Goal: Task Accomplishment & Management: Contribute content

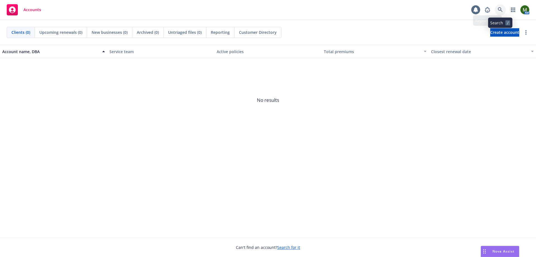
click at [497, 8] on link at bounding box center [500, 9] width 11 height 11
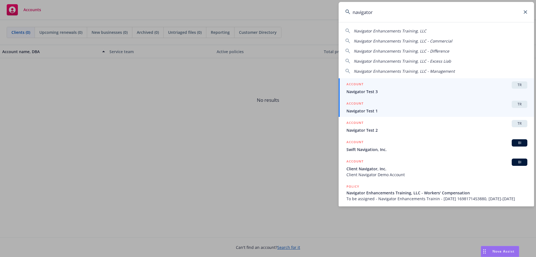
type input "navigator"
click at [392, 112] on span "Navigator Test 1" at bounding box center [436, 111] width 181 height 6
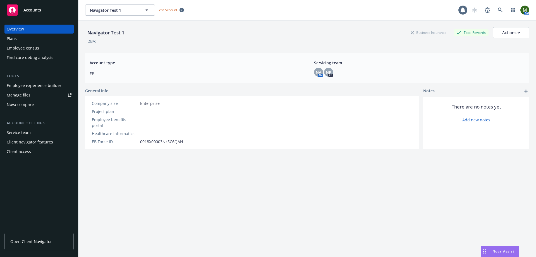
click at [31, 41] on div "Plans" at bounding box center [39, 38] width 65 height 9
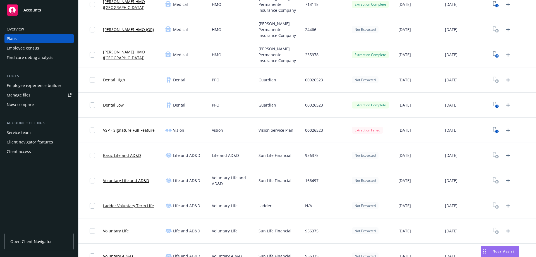
scroll to position [223, 0]
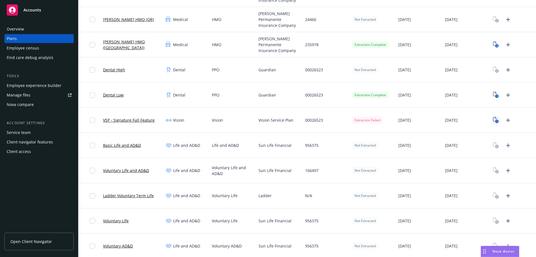
click at [493, 118] on icon "View Plan Documents" at bounding box center [494, 119] width 3 height 4
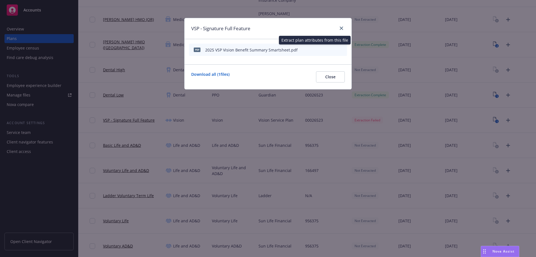
click at [312, 48] on icon "start extraction" at bounding box center [313, 49] width 7 height 7
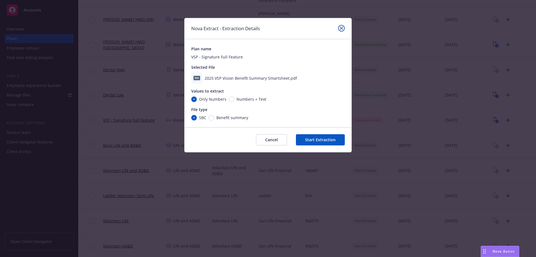
click at [343, 27] on icon "close" at bounding box center [341, 28] width 3 height 3
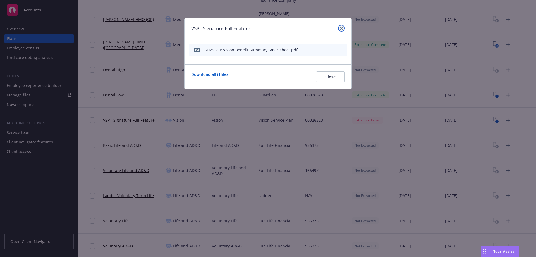
click at [341, 27] on icon "close" at bounding box center [341, 28] width 3 height 3
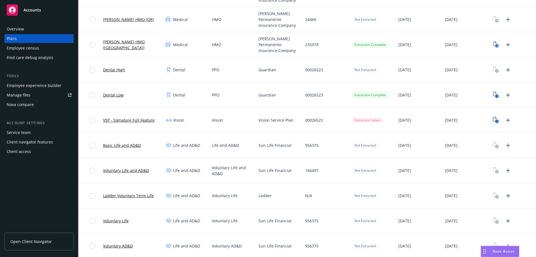
click at [492, 119] on link "1" at bounding box center [496, 120] width 9 height 9
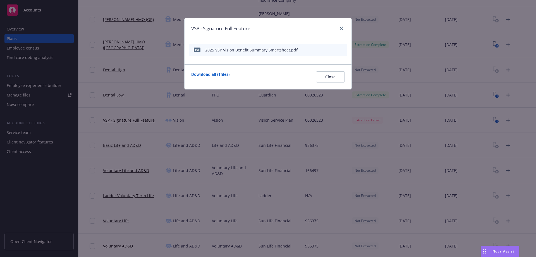
click at [315, 51] on icon "start extraction" at bounding box center [313, 49] width 7 height 7
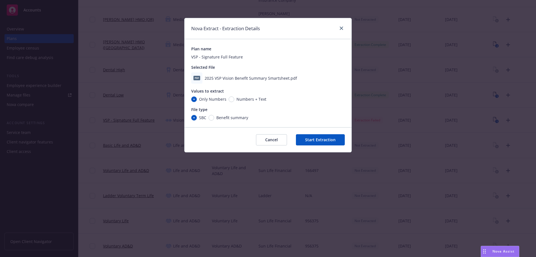
click at [320, 140] on button "Start Extraction" at bounding box center [320, 139] width 49 height 11
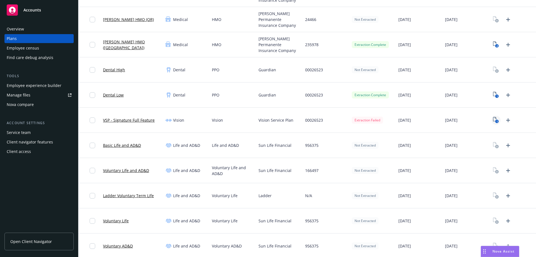
click at [493, 117] on icon "View Plan Documents" at bounding box center [494, 119] width 3 height 4
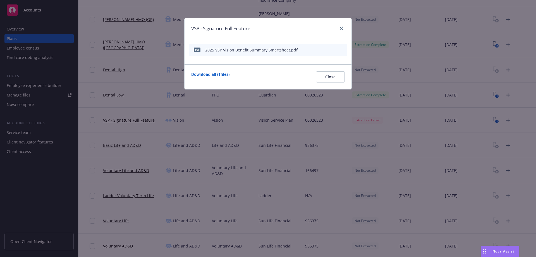
click at [332, 49] on icon "preview file" at bounding box center [332, 49] width 5 height 4
click at [343, 49] on icon "archive file" at bounding box center [342, 49] width 4 height 4
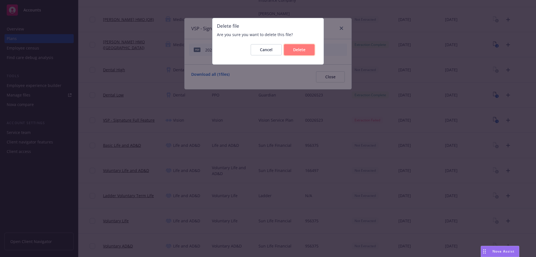
click at [306, 52] on button "Delete" at bounding box center [299, 49] width 31 height 11
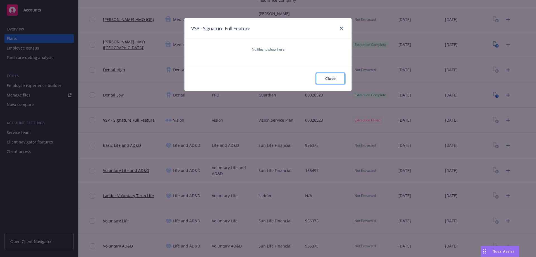
click at [329, 78] on span "Close" at bounding box center [330, 78] width 10 height 5
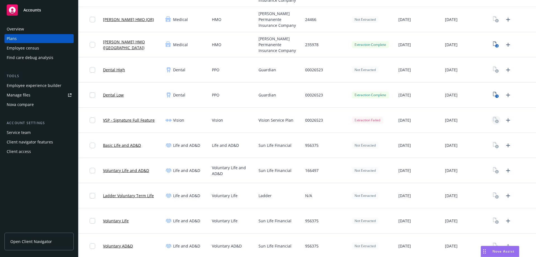
click at [495, 119] on rect "View Plan Documents" at bounding box center [497, 121] width 4 height 4
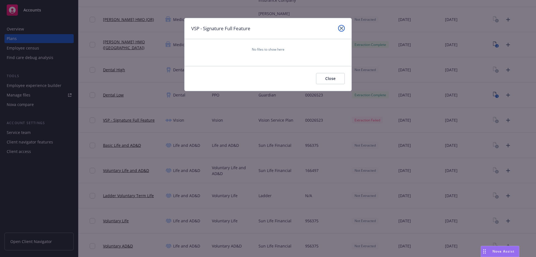
click at [340, 27] on icon "close" at bounding box center [341, 28] width 3 height 3
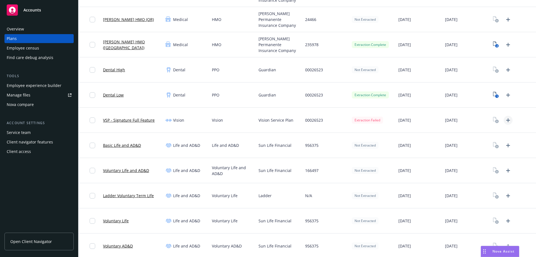
click at [505, 120] on icon "Upload Plan Documents" at bounding box center [508, 120] width 7 height 7
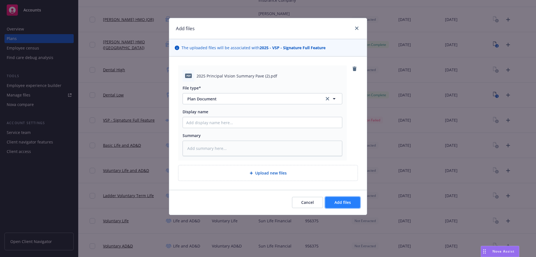
click at [354, 203] on button "Add files" at bounding box center [342, 202] width 35 height 11
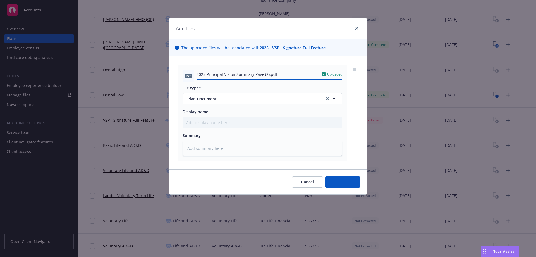
type textarea "x"
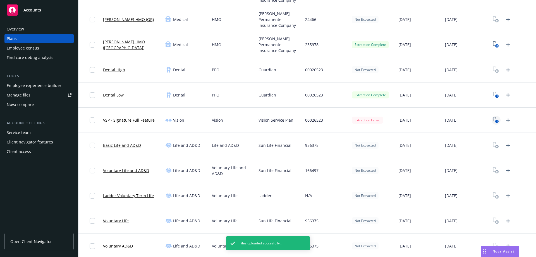
click at [493, 118] on icon "1" at bounding box center [496, 120] width 6 height 6
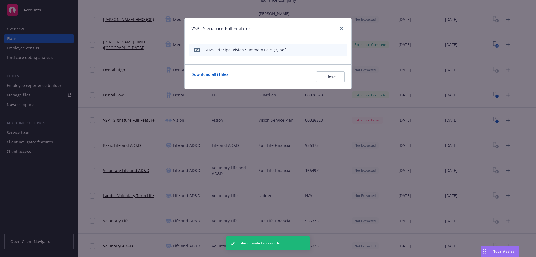
click at [312, 49] on icon "start extraction" at bounding box center [313, 49] width 7 height 7
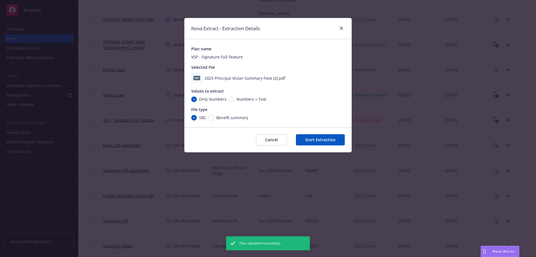
click at [317, 138] on button "Start Extraction" at bounding box center [320, 139] width 49 height 11
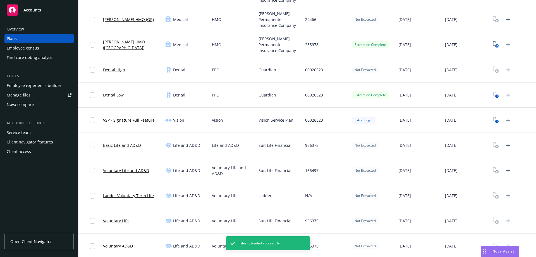
click at [141, 119] on link "VSP - Signature Full Feature" at bounding box center [129, 120] width 52 height 6
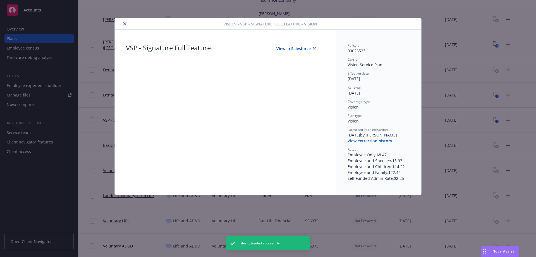
click at [289, 48] on button "View in Salesforce" at bounding box center [296, 48] width 58 height 11
click at [124, 25] on icon "close" at bounding box center [124, 23] width 3 height 3
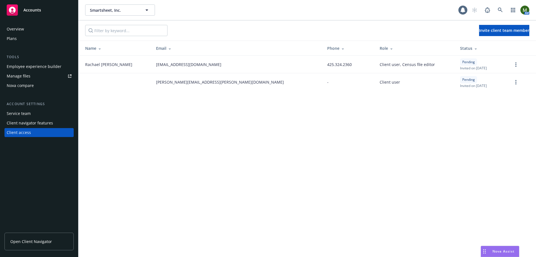
click at [25, 40] on div "Plans" at bounding box center [39, 38] width 65 height 9
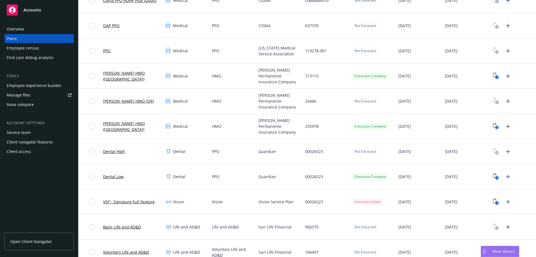
scroll to position [195, 0]
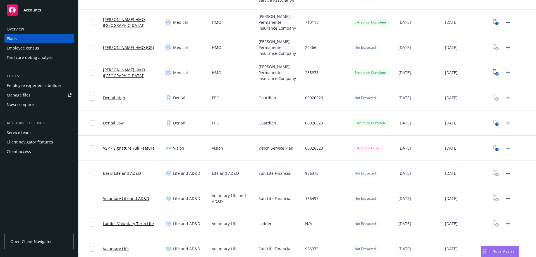
click at [137, 147] on link "VSP - Signature Full Feature" at bounding box center [129, 148] width 52 height 6
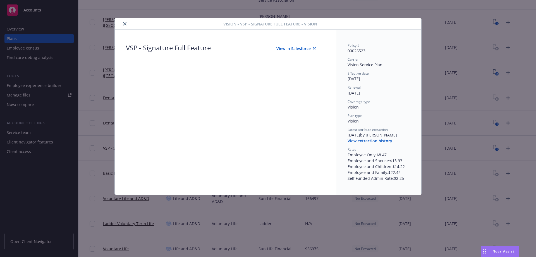
click at [124, 23] on icon "close" at bounding box center [124, 23] width 3 height 3
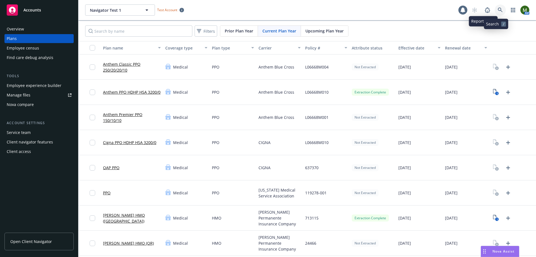
click at [495, 7] on link at bounding box center [500, 9] width 11 height 11
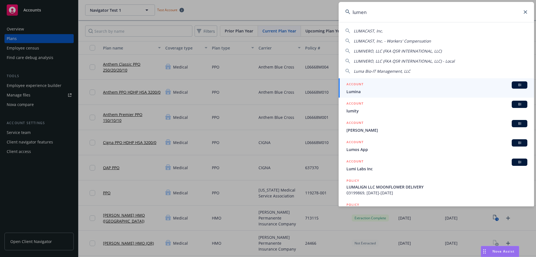
type input "lumeni"
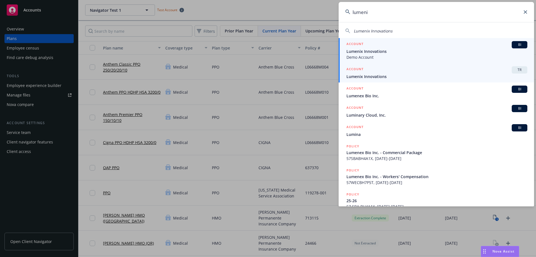
click at [371, 72] on div "ACCOUNT TR" at bounding box center [436, 69] width 181 height 7
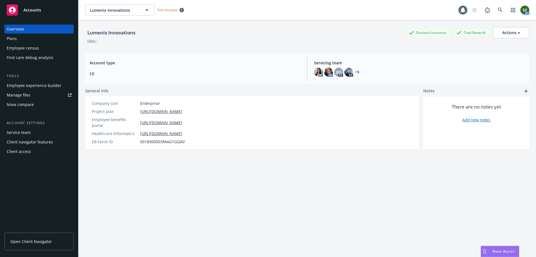
click at [31, 100] on div "Nova compare" at bounding box center [20, 104] width 27 height 9
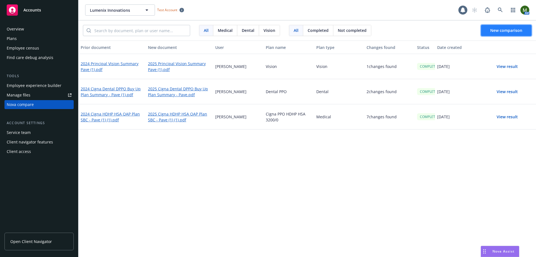
click at [503, 28] on span "New comparison" at bounding box center [506, 30] width 32 height 5
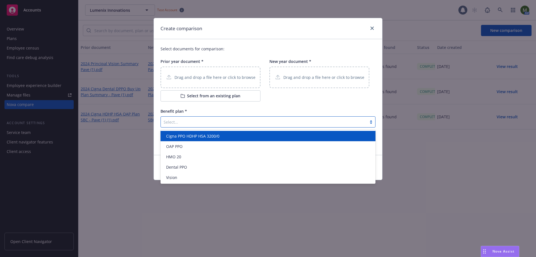
click at [195, 122] on div at bounding box center [264, 121] width 200 height 7
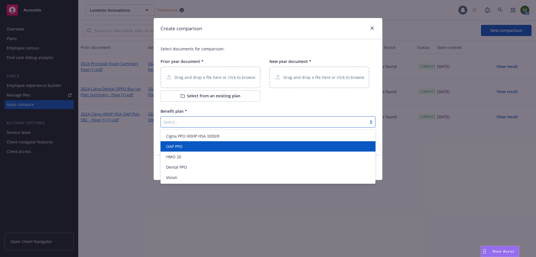
click at [185, 143] on div "OAP PPO" at bounding box center [268, 146] width 208 height 6
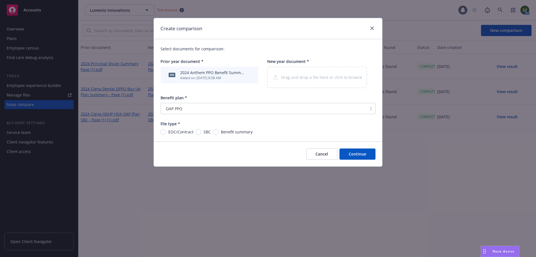
click at [230, 132] on div "Select documents for comparison: Prior year document * pdf 2024 Anthem PPO Bene…" at bounding box center [268, 90] width 228 height 102
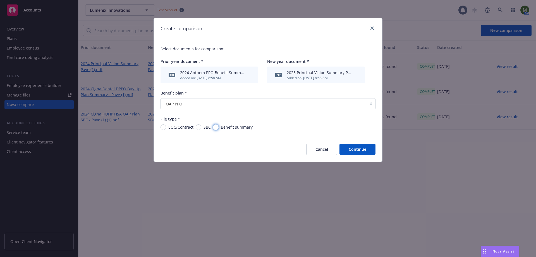
click at [214, 128] on input "Benefit summary" at bounding box center [216, 127] width 6 height 6
radio input "true"
click at [353, 149] on button "Continue" at bounding box center [357, 148] width 36 height 11
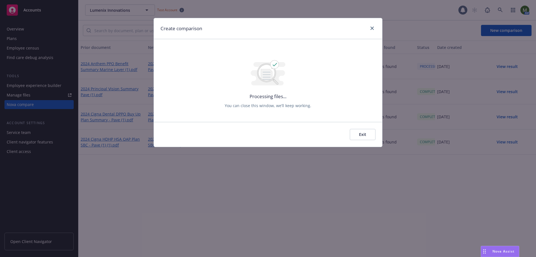
click at [367, 137] on button "Exit" at bounding box center [363, 134] width 26 height 11
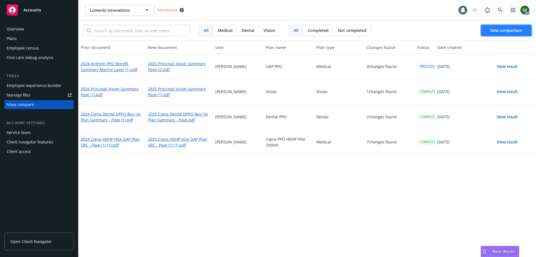
click at [525, 28] on button "New comparison" at bounding box center [506, 30] width 51 height 11
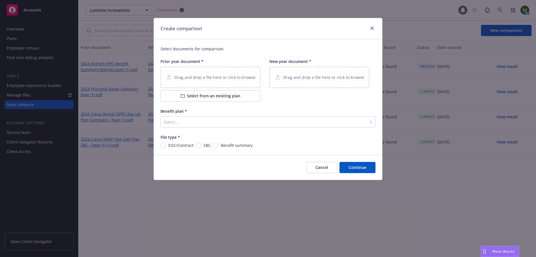
click at [188, 125] on div at bounding box center [264, 121] width 200 height 7
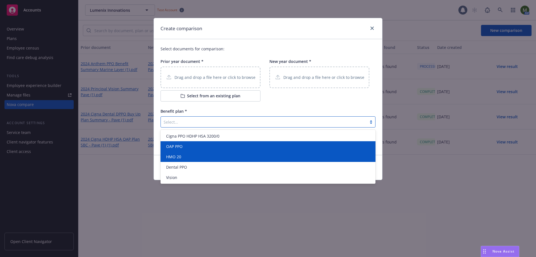
drag, startPoint x: 188, startPoint y: 149, endPoint x: 188, endPoint y: 153, distance: 3.9
click at [188, 153] on div "Cigna PPO HDHP HSA 3200/0 OAP PPO HMO 20 Dental PPO Vision" at bounding box center [268, 157] width 215 height 54
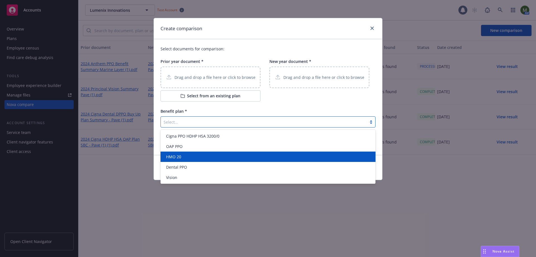
click at [188, 153] on div "HMO 20" at bounding box center [268, 156] width 215 height 10
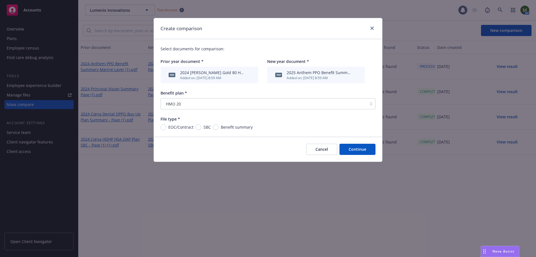
click at [222, 126] on span "Benefit summary" at bounding box center [237, 127] width 32 height 6
click at [219, 126] on input "Benefit summary" at bounding box center [216, 127] width 6 height 6
radio input "true"
click at [368, 150] on button "Continue" at bounding box center [357, 148] width 36 height 11
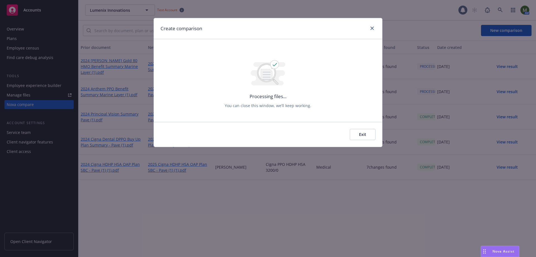
click at [363, 132] on button "Exit" at bounding box center [363, 134] width 26 height 11
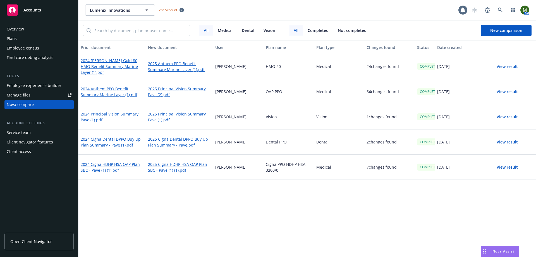
click at [505, 65] on button "View result" at bounding box center [507, 66] width 39 height 11
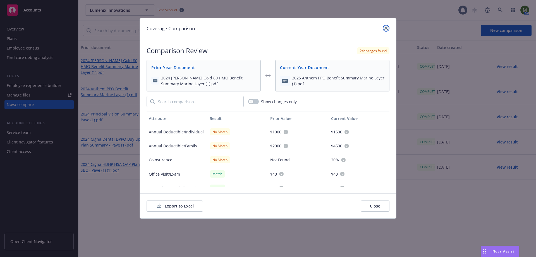
click at [388, 26] on link "close" at bounding box center [386, 28] width 7 height 7
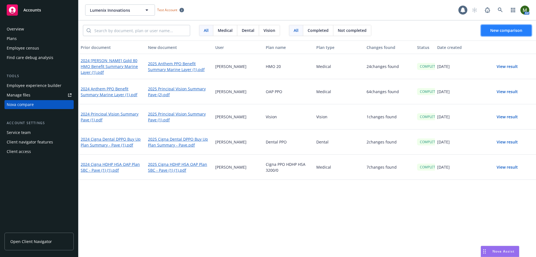
click at [505, 31] on span "New comparison" at bounding box center [506, 30] width 32 height 5
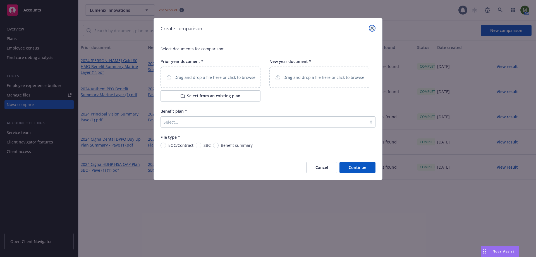
click at [372, 28] on icon "close" at bounding box center [371, 28] width 3 height 3
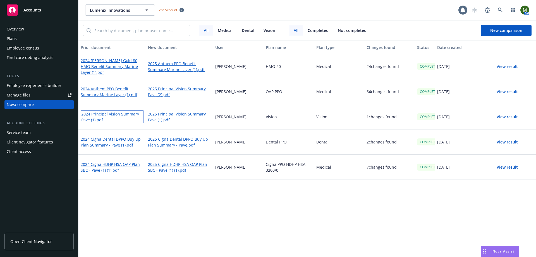
click at [111, 114] on link "2024 Principal Vision Summary Pave (1).pdf" at bounding box center [112, 116] width 63 height 13
click at [162, 116] on link "2025 Principal Vision Summary Pave (1).pdf" at bounding box center [179, 116] width 63 height 13
click at [196, 218] on div "Prior document New document User Plan name Plan type Changes found Status Date …" at bounding box center [307, 148] width 458 height 216
click at [425, 65] on div "COMPLETED" at bounding box center [429, 66] width 25 height 7
click at [430, 91] on div "COMPLETED" at bounding box center [429, 91] width 25 height 7
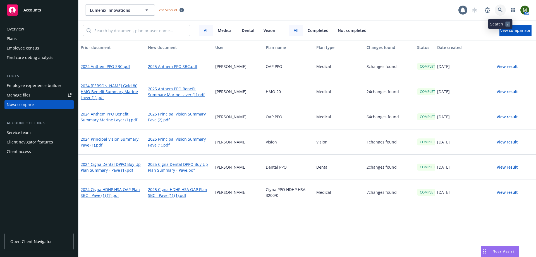
click at [497, 10] on link at bounding box center [500, 9] width 11 height 11
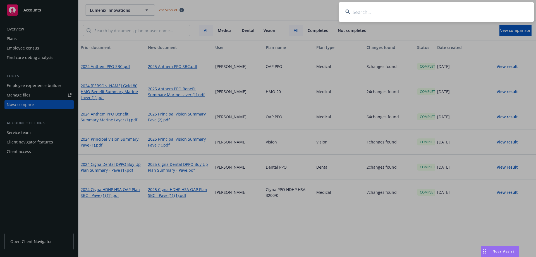
click at [488, 12] on input at bounding box center [436, 12] width 195 height 20
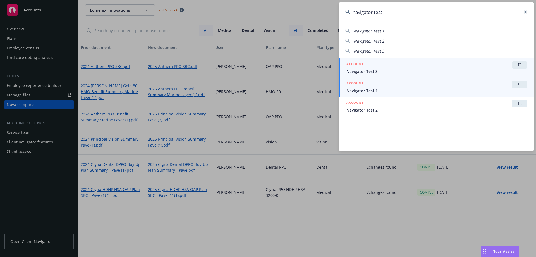
type input "navigator test"
click at [363, 94] on link "ACCOUNT TR Navigator Test 1" at bounding box center [436, 86] width 195 height 19
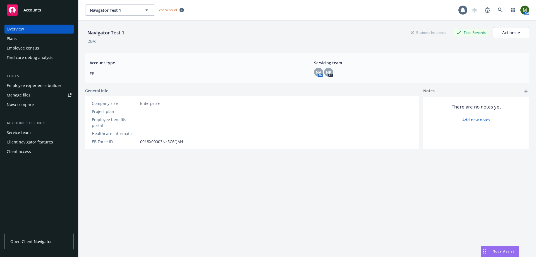
click at [22, 34] on div "Overview Plans Employee census Find care debug analysis" at bounding box center [38, 43] width 69 height 37
click at [21, 37] on div "Plans" at bounding box center [39, 38] width 65 height 9
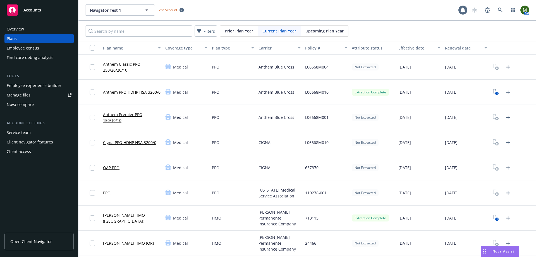
click at [135, 89] on link "Anthem PPO HDHP HSA 3200/0" at bounding box center [132, 92] width 58 height 6
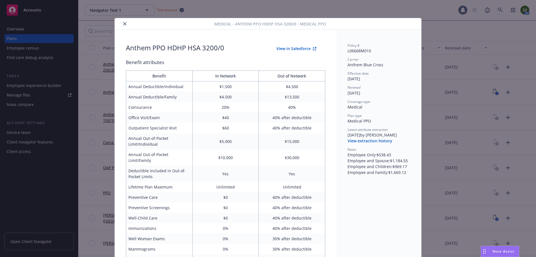
scroll to position [17, 0]
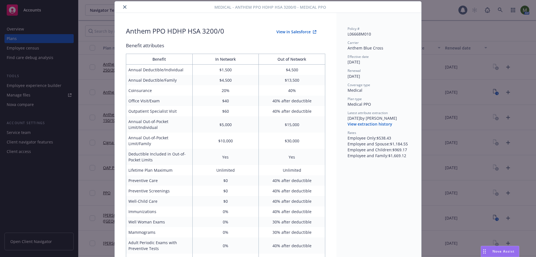
click at [123, 8] on icon "close" at bounding box center [124, 6] width 3 height 3
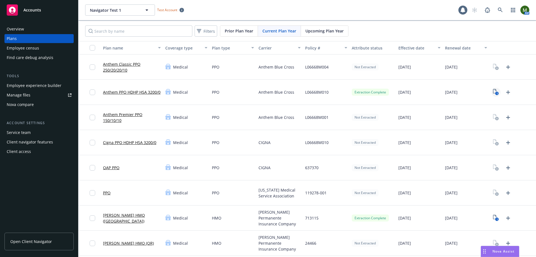
click at [493, 90] on icon "1" at bounding box center [496, 92] width 6 height 6
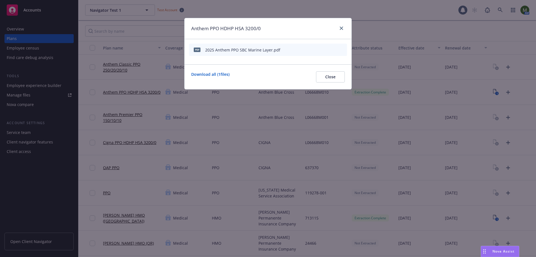
click at [333, 49] on icon "preview file" at bounding box center [332, 49] width 5 height 4
click at [343, 27] on icon "close" at bounding box center [341, 28] width 3 height 3
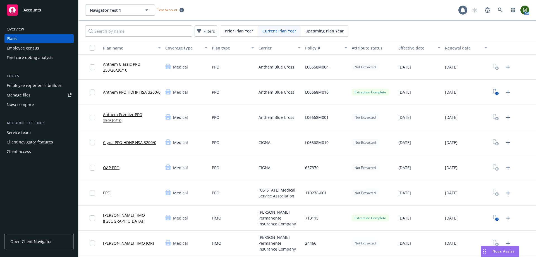
click at [138, 89] on link "Anthem PPO HDHP HSA 3200/0" at bounding box center [132, 92] width 58 height 6
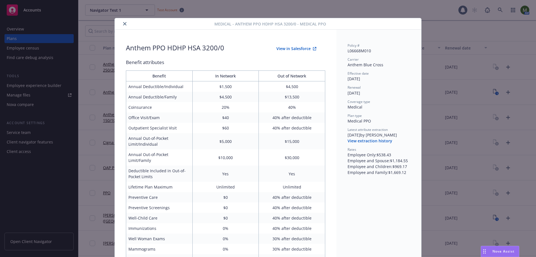
scroll to position [17, 0]
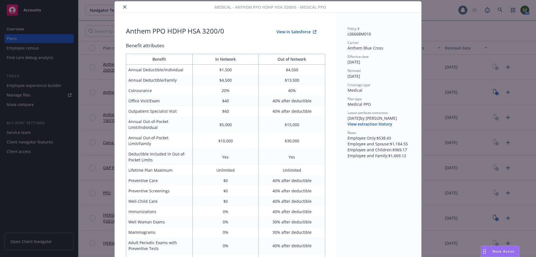
click at [301, 30] on button "View in Salesforce" at bounding box center [296, 31] width 58 height 11
click at [121, 8] on button "close" at bounding box center [124, 7] width 7 height 7
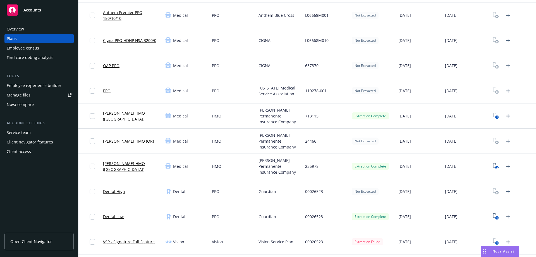
scroll to position [112, 0]
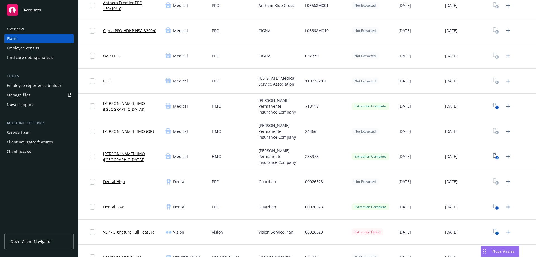
click at [140, 105] on link "[PERSON_NAME] HMO ([GEOGRAPHIC_DATA])" at bounding box center [132, 106] width 58 height 12
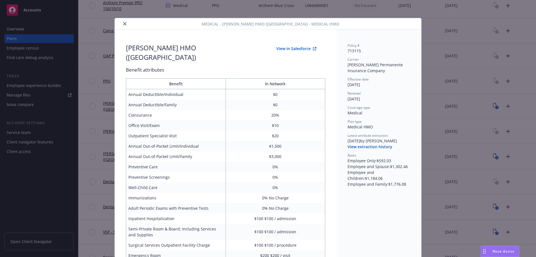
scroll to position [17, 0]
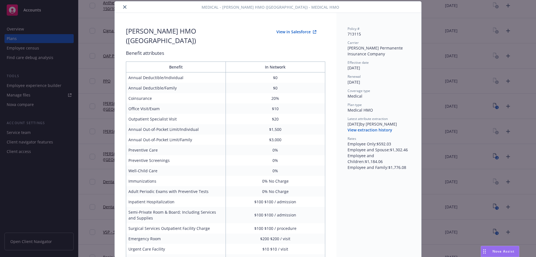
click at [285, 32] on button "View in Salesforce" at bounding box center [296, 31] width 58 height 11
click at [123, 8] on icon "close" at bounding box center [124, 6] width 3 height 3
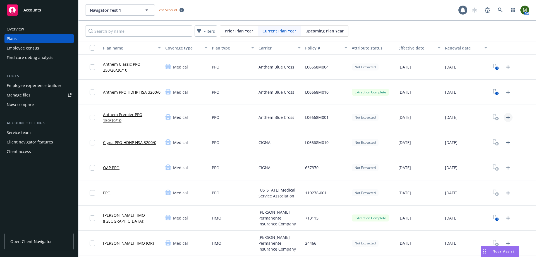
click at [505, 115] on icon "Upload Plan Documents" at bounding box center [508, 117] width 7 height 7
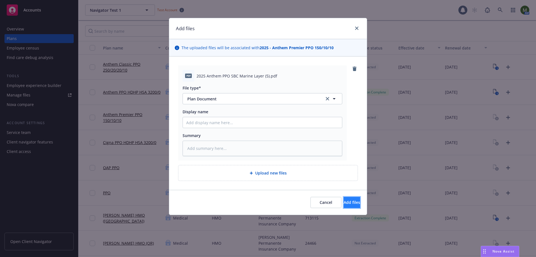
click at [344, 202] on span "Add files" at bounding box center [352, 201] width 16 height 5
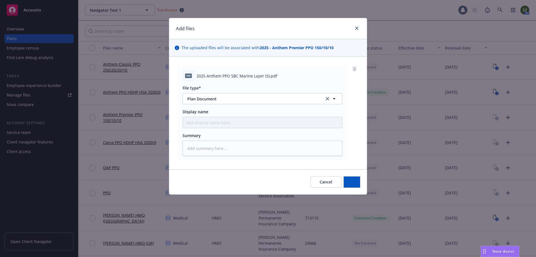
type textarea "x"
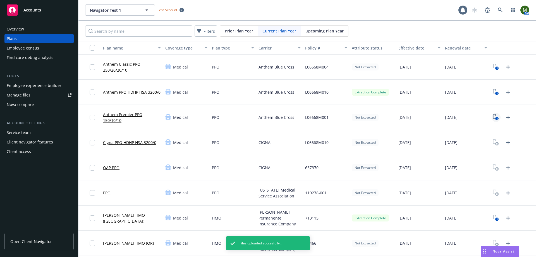
click at [493, 117] on icon "1" at bounding box center [496, 117] width 6 height 6
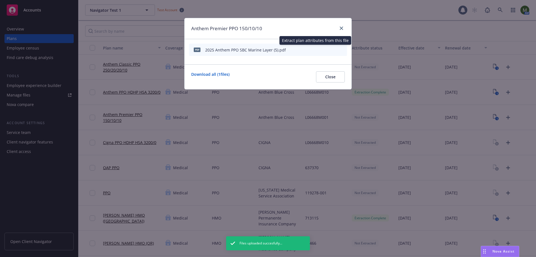
click at [313, 50] on icon "start extraction" at bounding box center [313, 49] width 7 height 7
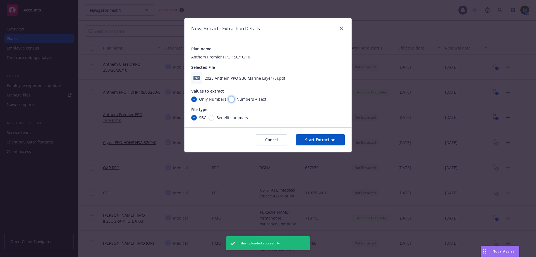
click at [230, 97] on input "Numbers + Text" at bounding box center [232, 99] width 6 height 6
radio input "true"
click at [324, 141] on button "Start Extraction" at bounding box center [320, 139] width 49 height 11
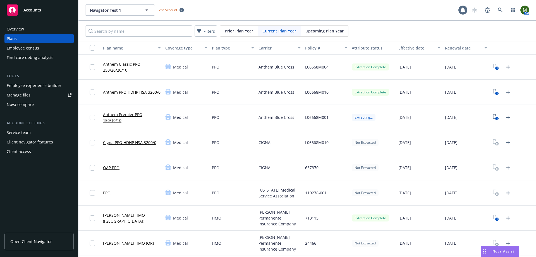
click at [208, 128] on div "Medical" at bounding box center [186, 117] width 47 height 25
click at [117, 116] on link "Anthem Premier PPO 150/10/10" at bounding box center [132, 117] width 58 height 12
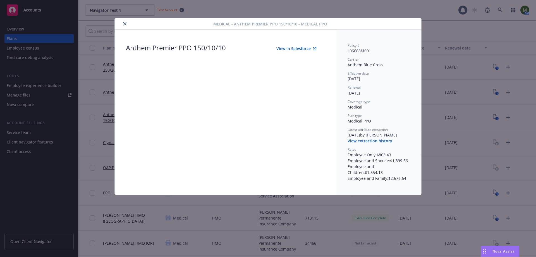
click at [284, 49] on button "View in Salesforce" at bounding box center [296, 48] width 58 height 11
click at [126, 25] on icon "close" at bounding box center [124, 23] width 3 height 3
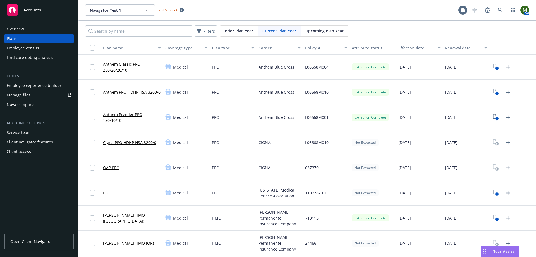
click at [134, 116] on link "Anthem Premier PPO 150/10/10" at bounding box center [132, 117] width 58 height 12
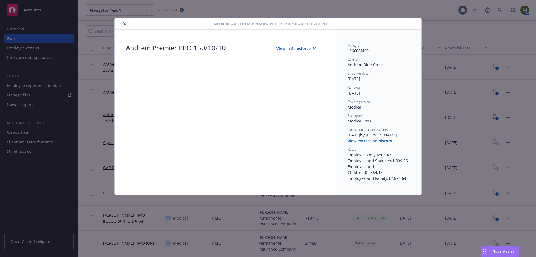
click at [304, 49] on button "View in Salesforce" at bounding box center [296, 48] width 58 height 11
click at [125, 23] on icon "close" at bounding box center [124, 23] width 3 height 3
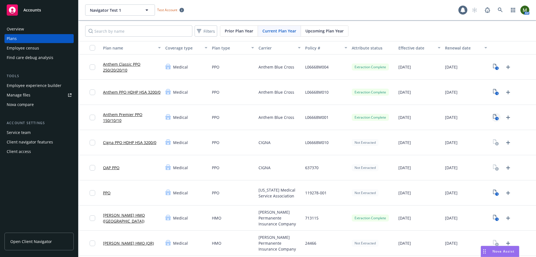
click at [496, 118] on text "1" at bounding box center [496, 119] width 1 height 4
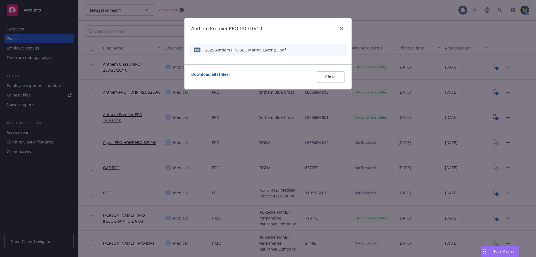
click at [305, 49] on icon "button" at bounding box center [303, 49] width 3 height 3
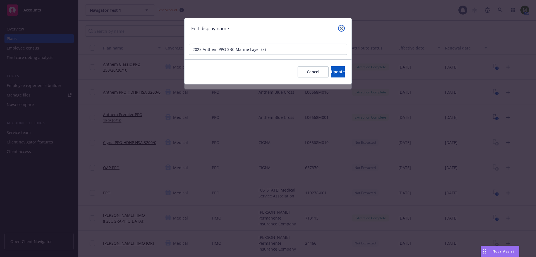
click at [343, 26] on link "close" at bounding box center [341, 28] width 7 height 7
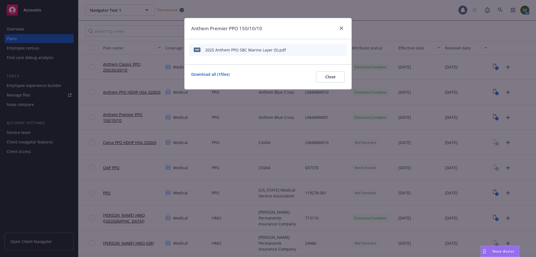
click at [332, 50] on icon "preview file" at bounding box center [332, 49] width 5 height 4
click at [342, 27] on icon "close" at bounding box center [341, 28] width 3 height 3
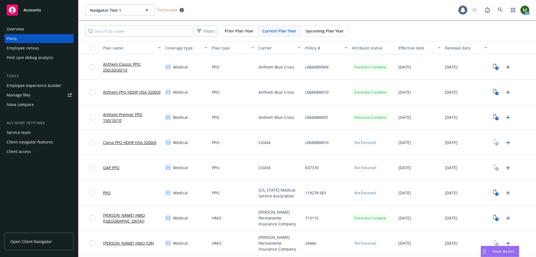
click at [130, 115] on link "Anthem Premier PPO 150/10/10" at bounding box center [132, 117] width 58 height 12
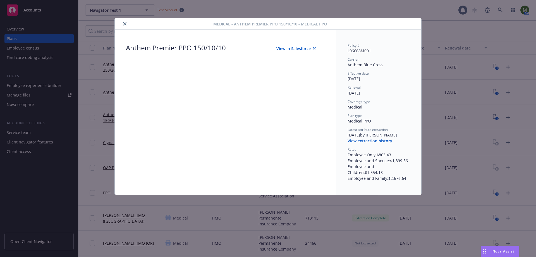
click at [287, 49] on button "View in Salesforce" at bounding box center [296, 48] width 58 height 11
click at [123, 25] on button "close" at bounding box center [124, 23] width 7 height 7
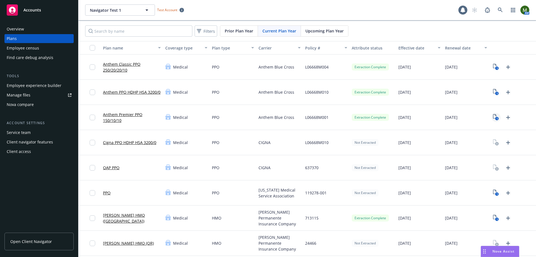
click at [493, 116] on icon "1" at bounding box center [496, 117] width 6 height 6
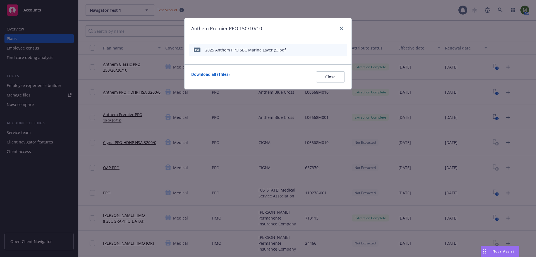
click at [313, 50] on icon "start extraction" at bounding box center [313, 49] width 7 height 7
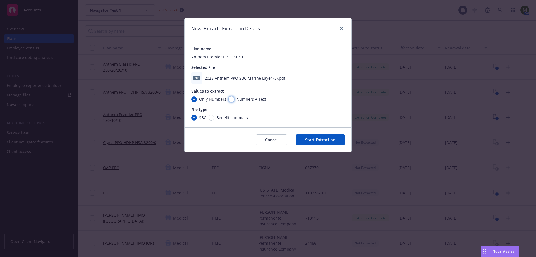
click at [229, 97] on input "Numbers + Text" at bounding box center [232, 99] width 6 height 6
radio input "true"
click at [316, 137] on button "Start Extraction" at bounding box center [320, 139] width 49 height 11
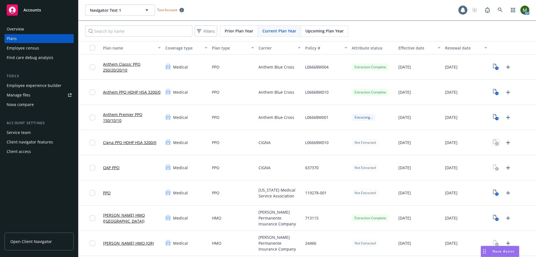
click at [495, 143] on rect "View Plan Documents" at bounding box center [497, 144] width 4 height 4
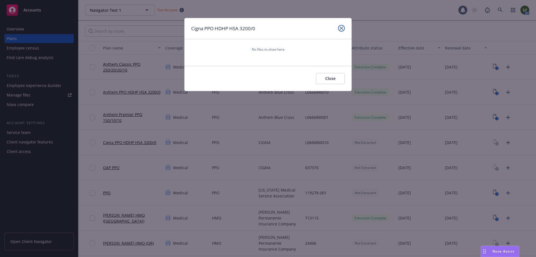
click at [341, 27] on icon "close" at bounding box center [341, 28] width 3 height 3
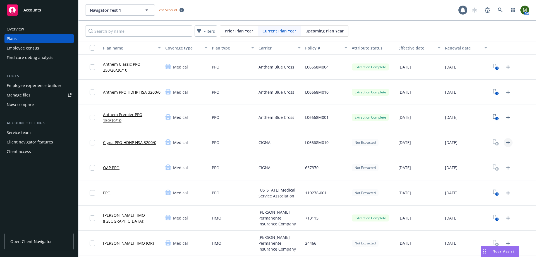
click at [507, 141] on icon "Upload Plan Documents" at bounding box center [508, 142] width 7 height 7
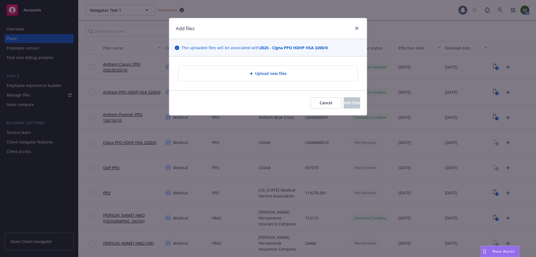
click at [276, 75] on span "Upload new files" at bounding box center [271, 73] width 32 height 6
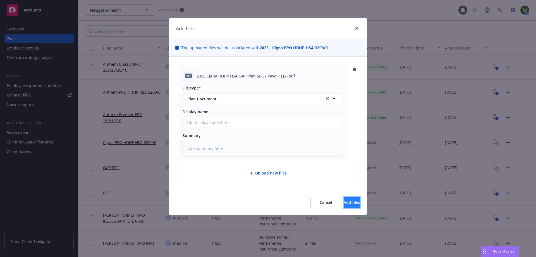
click at [344, 202] on span "Add files" at bounding box center [352, 201] width 16 height 5
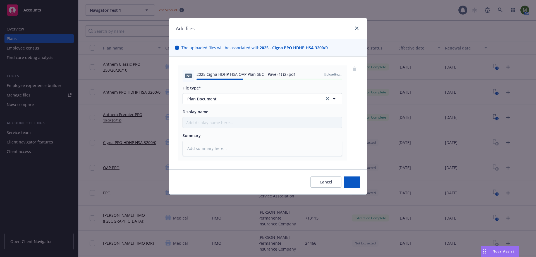
type textarea "x"
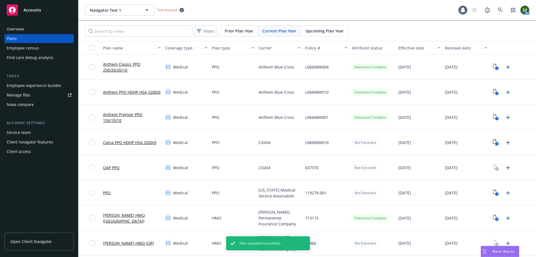
click at [496, 143] on text "1" at bounding box center [496, 144] width 1 height 4
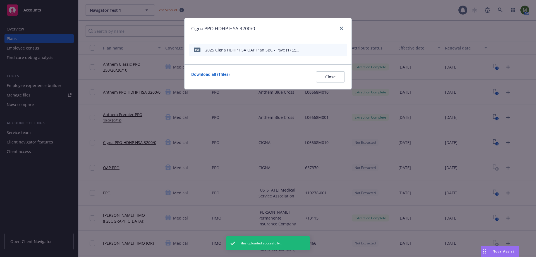
click at [314, 51] on icon "start extraction" at bounding box center [313, 49] width 7 height 7
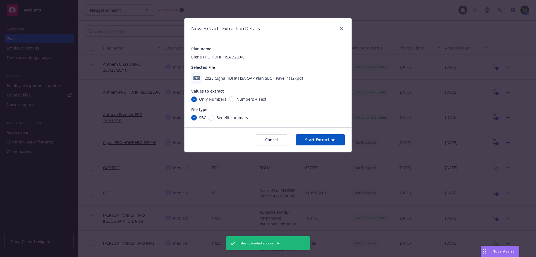
click at [320, 140] on button "Start Extraction" at bounding box center [320, 139] width 49 height 11
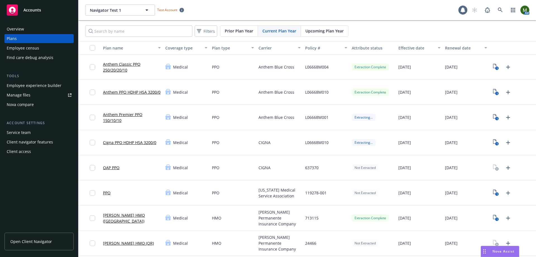
click at [128, 141] on link "Cigna PPO HDHP HSA 3200/0" at bounding box center [129, 142] width 53 height 6
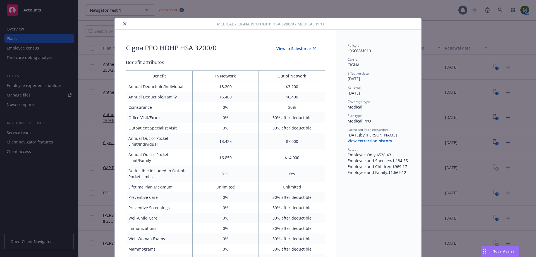
scroll to position [17, 0]
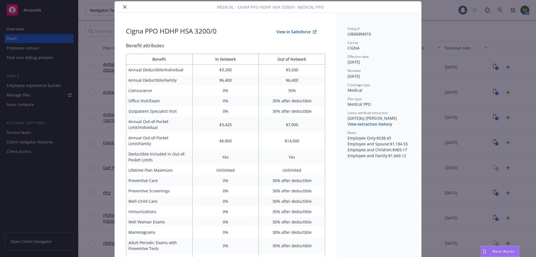
click at [297, 31] on button "View in Salesforce" at bounding box center [296, 31] width 58 height 11
click at [123, 6] on icon "close" at bounding box center [124, 6] width 3 height 3
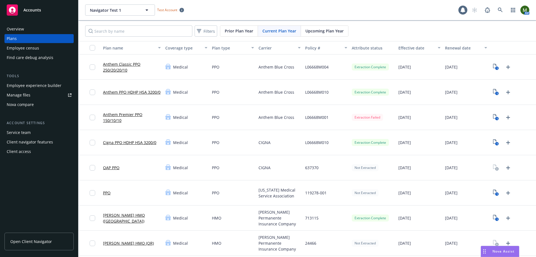
click at [136, 141] on link "Cigna PPO HDHP HSA 3200/0" at bounding box center [129, 142] width 53 height 6
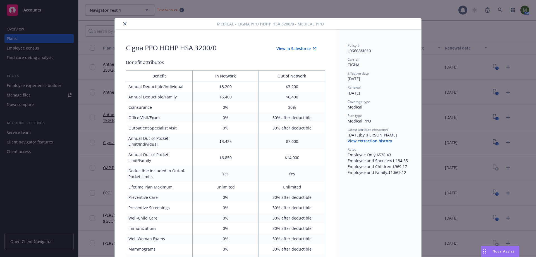
scroll to position [17, 0]
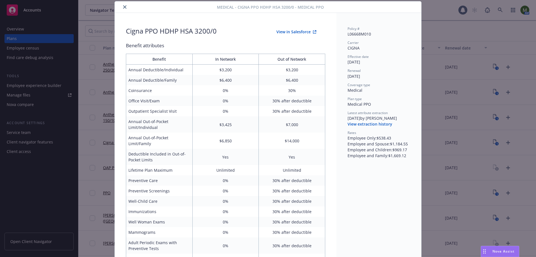
click at [291, 33] on button "View in Salesforce" at bounding box center [296, 31] width 58 height 11
click at [125, 8] on button "close" at bounding box center [124, 7] width 7 height 7
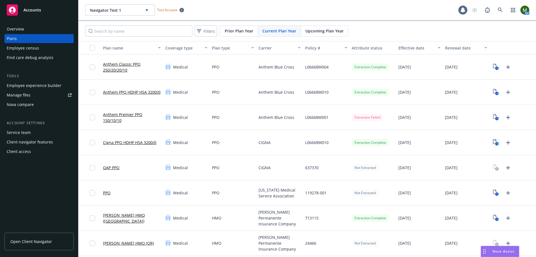
click at [496, 142] on text "1" at bounding box center [496, 144] width 1 height 4
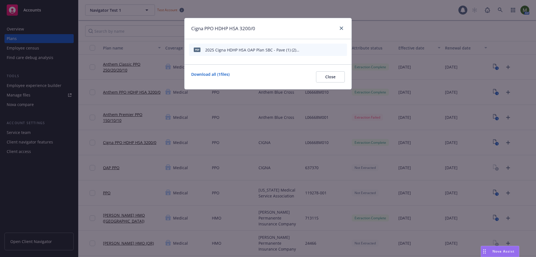
click at [314, 51] on icon "start extraction" at bounding box center [314, 51] width 3 height 2
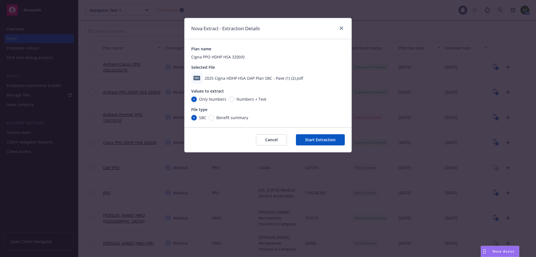
click at [234, 98] on span "Numbers + Text" at bounding box center [250, 99] width 32 height 6
click at [234, 98] on input "Numbers + Text" at bounding box center [232, 99] width 6 height 6
radio input "true"
click at [321, 139] on button "Start Extraction" at bounding box center [320, 139] width 49 height 11
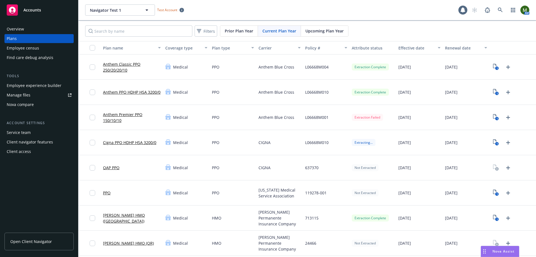
click at [131, 112] on link "Anthem Premier PPO 150/10/10" at bounding box center [132, 117] width 58 height 12
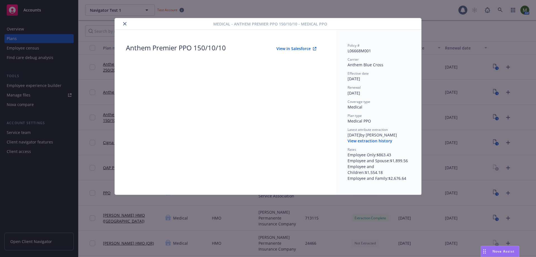
click at [287, 48] on button "View in Salesforce" at bounding box center [296, 48] width 58 height 11
click at [124, 26] on button "close" at bounding box center [124, 23] width 7 height 7
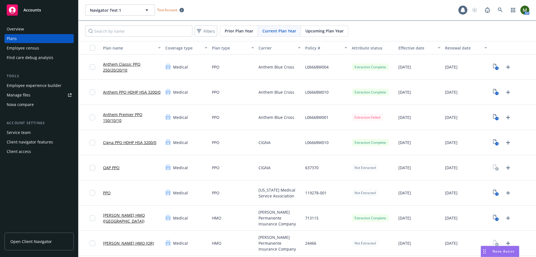
click at [108, 192] on link "PPO" at bounding box center [107, 193] width 8 height 6
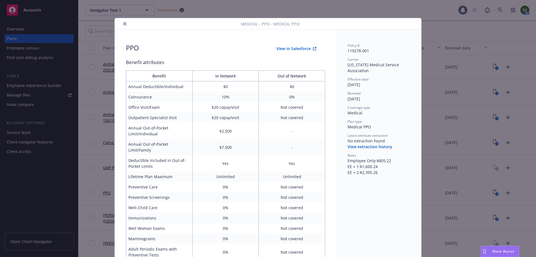
scroll to position [17, 0]
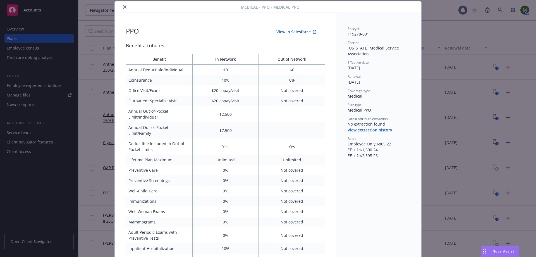
click at [125, 8] on button "close" at bounding box center [124, 7] width 7 height 7
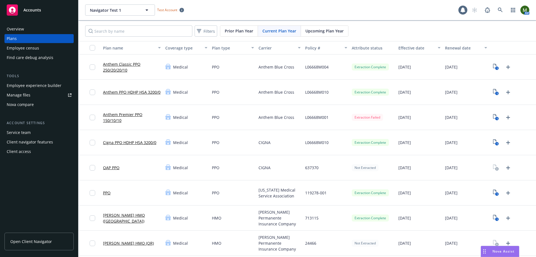
click at [121, 114] on link "Anthem Premier PPO 150/10/10" at bounding box center [132, 117] width 58 height 12
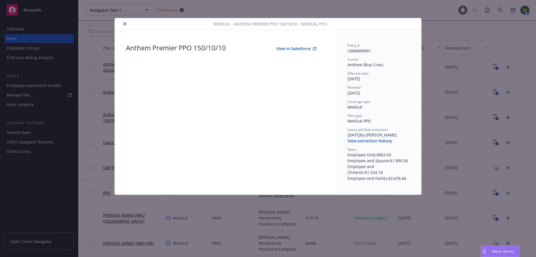
click at [284, 49] on button "View in Salesforce" at bounding box center [296, 48] width 58 height 11
click at [123, 25] on button "close" at bounding box center [124, 23] width 7 height 7
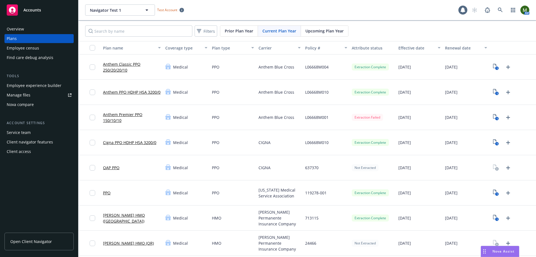
click at [103, 195] on link "PPO" at bounding box center [107, 193] width 8 height 6
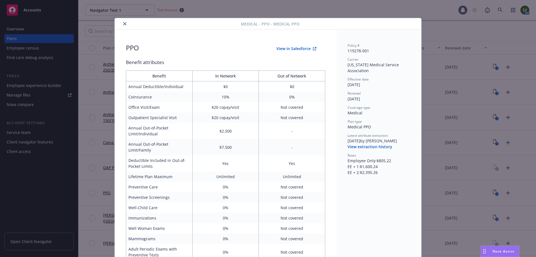
scroll to position [17, 0]
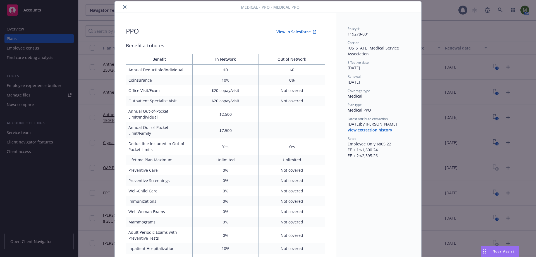
click at [299, 31] on button "View in Salesforce" at bounding box center [296, 31] width 58 height 11
click at [360, 128] on button "View extraction history" at bounding box center [370, 130] width 45 height 6
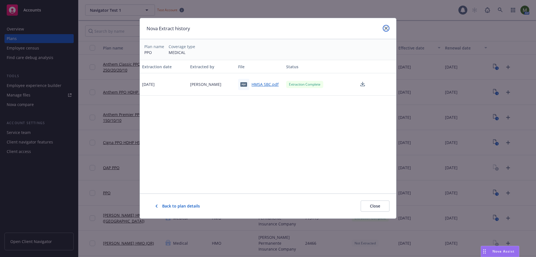
click at [385, 30] on icon "close" at bounding box center [385, 28] width 3 height 3
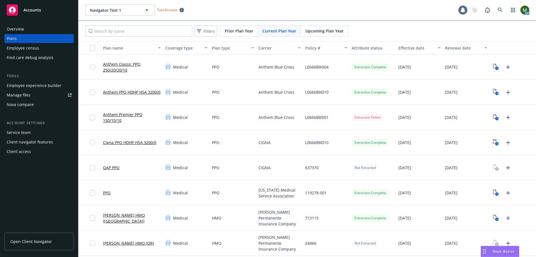
click at [495, 143] on rect "View Plan Documents" at bounding box center [497, 144] width 4 height 4
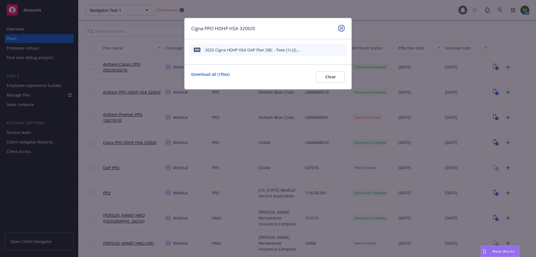
click at [342, 29] on icon "close" at bounding box center [341, 28] width 3 height 3
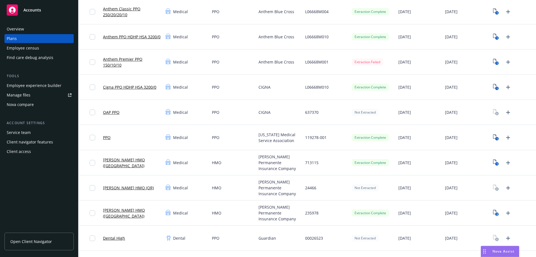
scroll to position [56, 0]
click at [505, 186] on icon "Upload Plan Documents" at bounding box center [508, 187] width 7 height 7
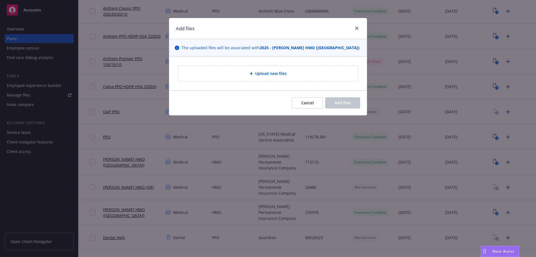
click at [292, 72] on div "Upload new files" at bounding box center [268, 73] width 170 height 6
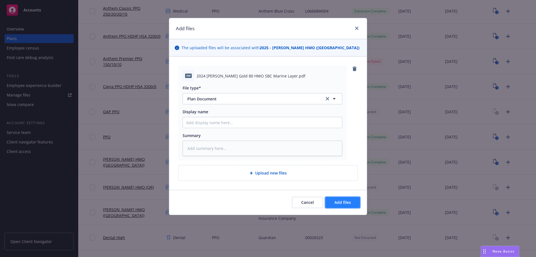
click at [343, 203] on span "Add files" at bounding box center [342, 201] width 16 height 5
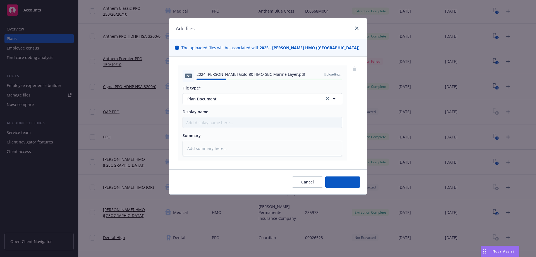
type textarea "x"
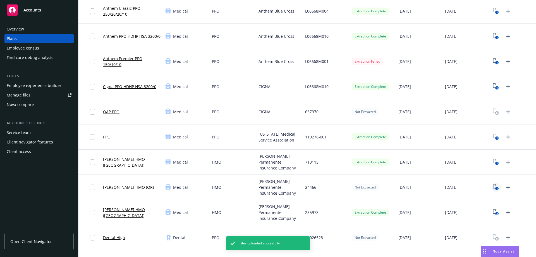
click at [493, 186] on icon "1" at bounding box center [496, 187] width 6 height 6
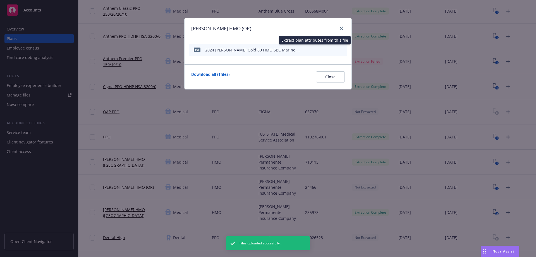
click at [313, 49] on icon "start extraction" at bounding box center [313, 49] width 7 height 7
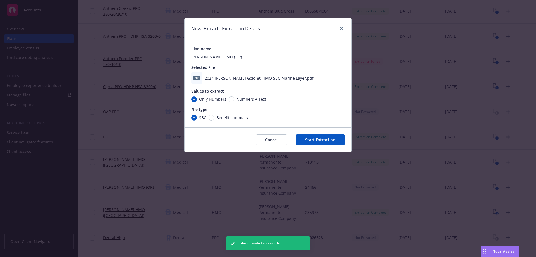
click at [328, 140] on button "Start Extraction" at bounding box center [320, 139] width 49 height 11
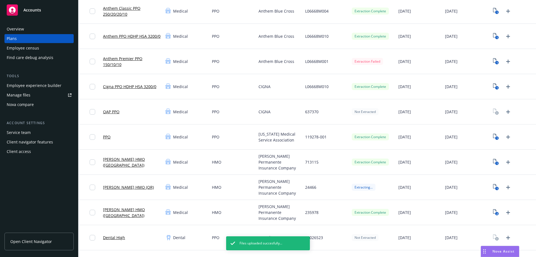
click at [115, 187] on link "[PERSON_NAME] HMO (OR)" at bounding box center [128, 187] width 51 height 6
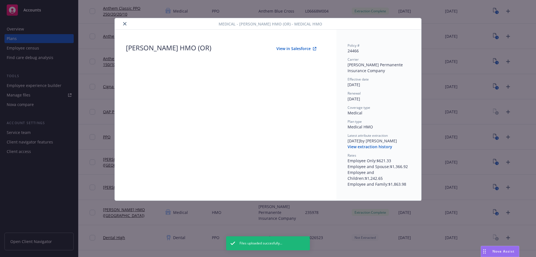
click at [284, 48] on button "View in Salesforce" at bounding box center [296, 48] width 58 height 11
click at [124, 23] on icon "close" at bounding box center [124, 23] width 3 height 3
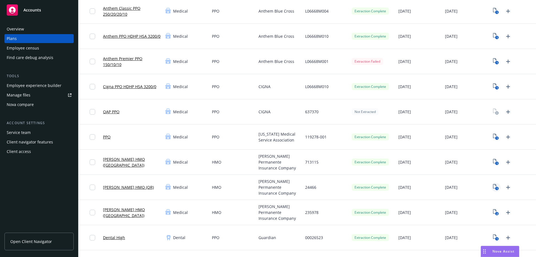
click at [493, 186] on icon "1" at bounding box center [496, 187] width 6 height 6
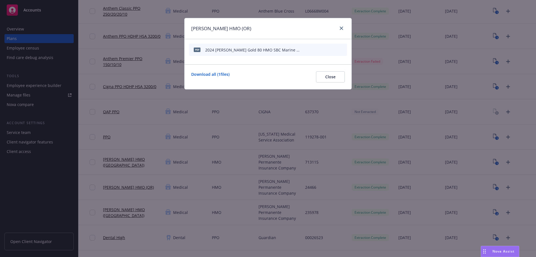
click at [316, 49] on icon "start extraction" at bounding box center [313, 49] width 7 height 7
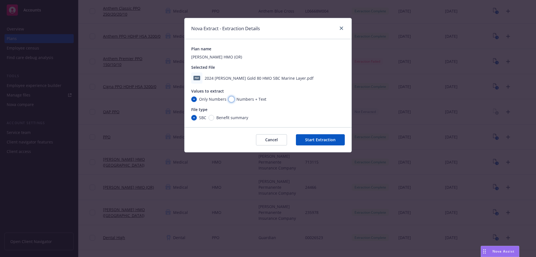
click at [231, 100] on input "Numbers + Text" at bounding box center [232, 99] width 6 height 6
radio input "true"
click at [317, 138] on button "Start Extraction" at bounding box center [320, 139] width 49 height 11
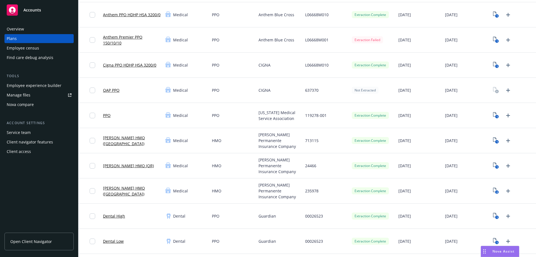
scroll to position [112, 0]
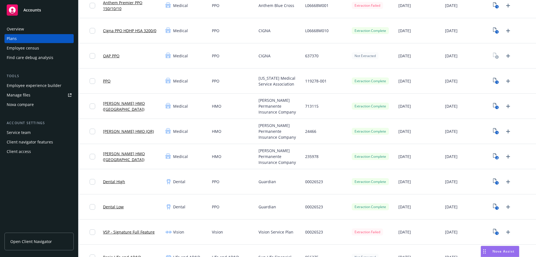
click at [118, 181] on link "Dental High" at bounding box center [114, 181] width 22 height 6
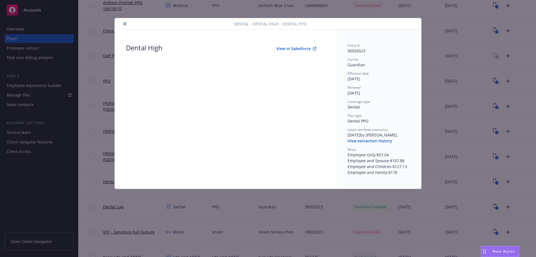
scroll to position [112, 0]
click at [283, 49] on button "View in Salesforce" at bounding box center [296, 48] width 58 height 11
click at [125, 25] on icon "close" at bounding box center [124, 23] width 3 height 3
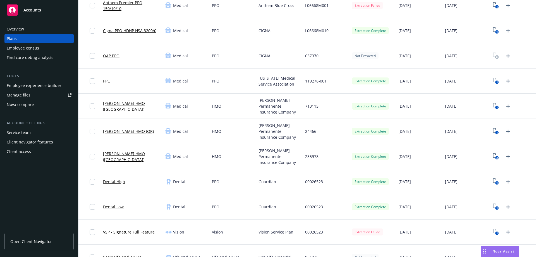
click at [52, 181] on div "Overview Plans Employee census Find care debug analysis Tools Employee experien…" at bounding box center [39, 137] width 78 height 239
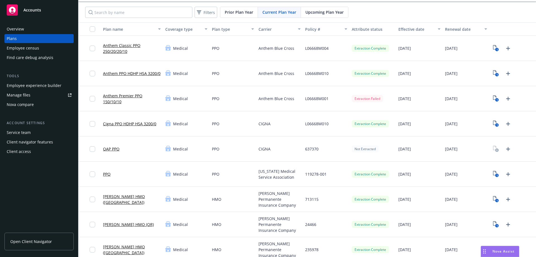
scroll to position [28, 0]
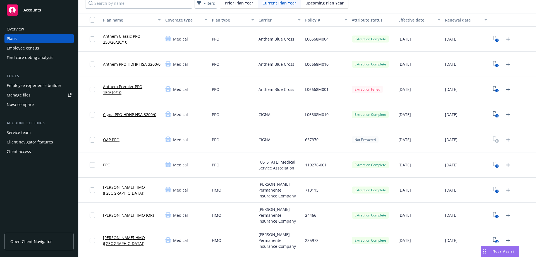
click at [123, 214] on link "[PERSON_NAME] HMO (OR)" at bounding box center [128, 215] width 51 height 6
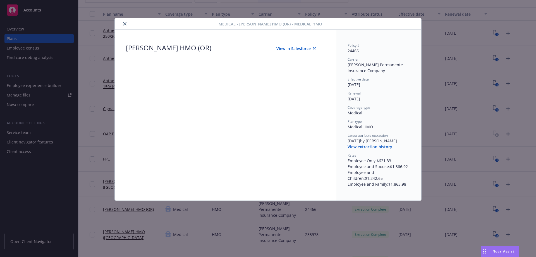
scroll to position [28, 0]
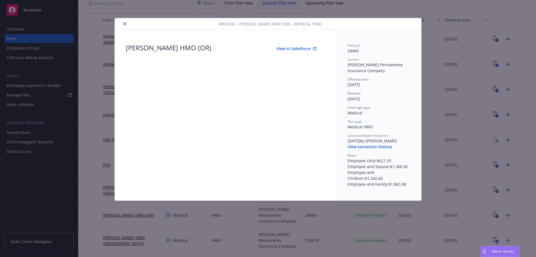
click at [301, 48] on button "View in Salesforce" at bounding box center [296, 48] width 58 height 11
click at [127, 21] on div at bounding box center [168, 23] width 102 height 7
click at [126, 21] on button "close" at bounding box center [124, 23] width 7 height 7
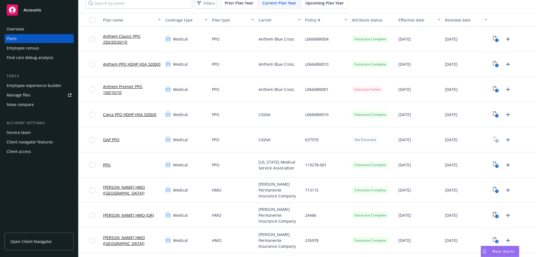
click at [493, 214] on icon "1" at bounding box center [496, 215] width 6 height 6
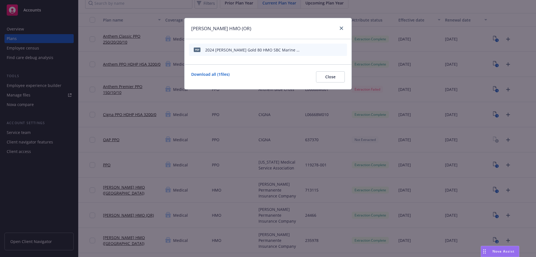
click at [313, 49] on icon "start extraction" at bounding box center [313, 49] width 7 height 7
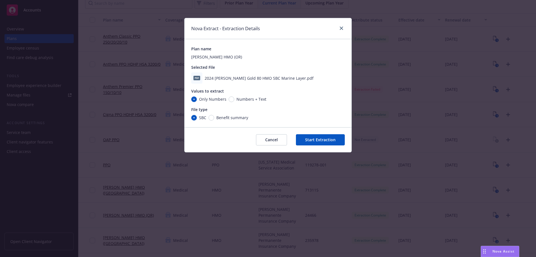
click at [319, 138] on button "Start Extraction" at bounding box center [320, 139] width 49 height 11
